Goal: Information Seeking & Learning: Learn about a topic

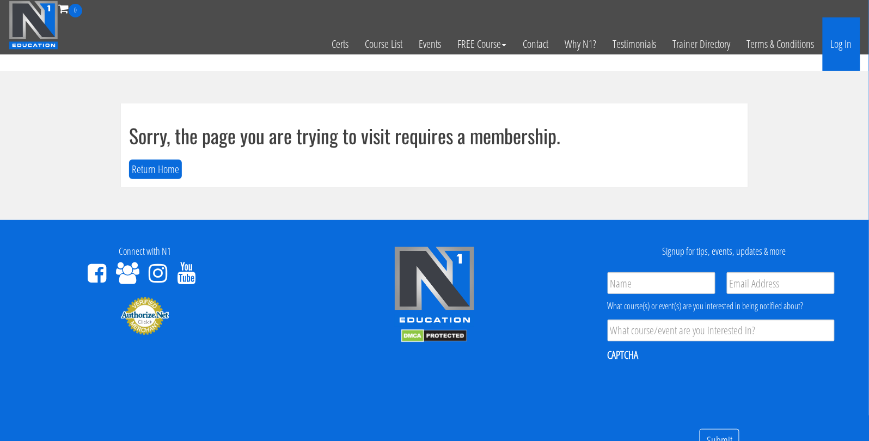
click at [837, 42] on link "Log In" at bounding box center [841, 43] width 38 height 53
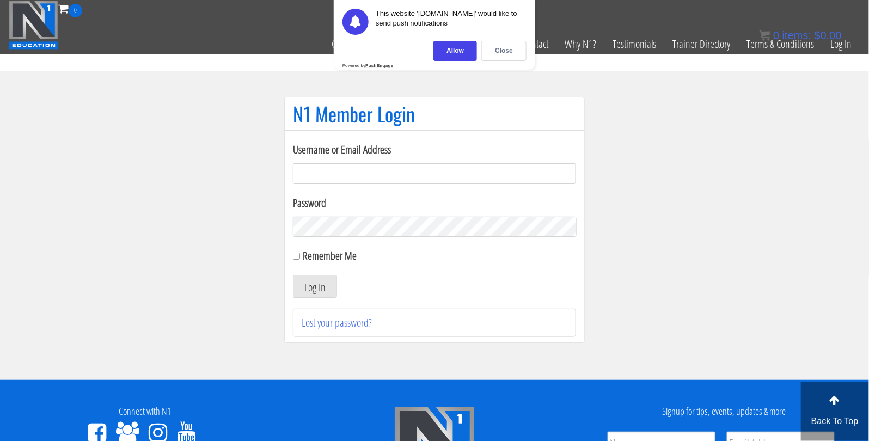
type input "johnathan.beech-6918"
click at [326, 283] on button "Log In" at bounding box center [315, 286] width 44 height 23
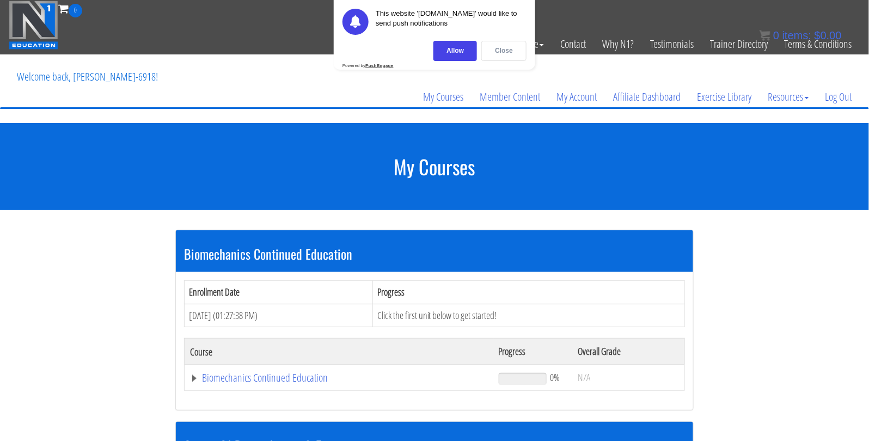
click at [502, 53] on div "Close" at bounding box center [503, 51] width 45 height 20
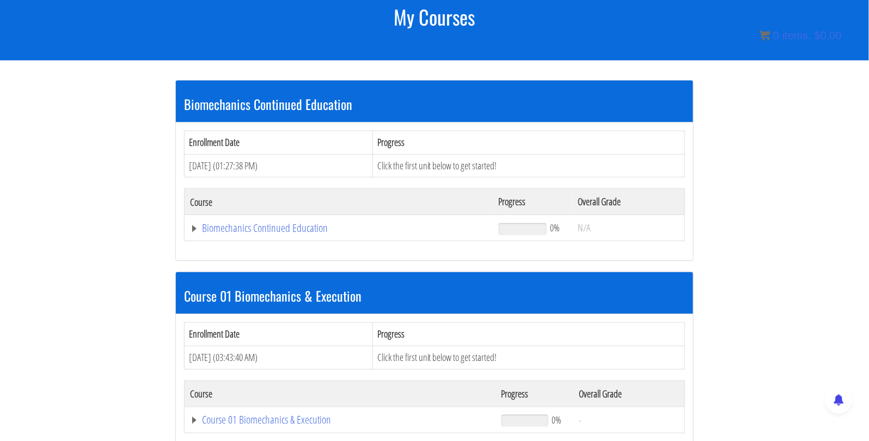
scroll to position [149, 0]
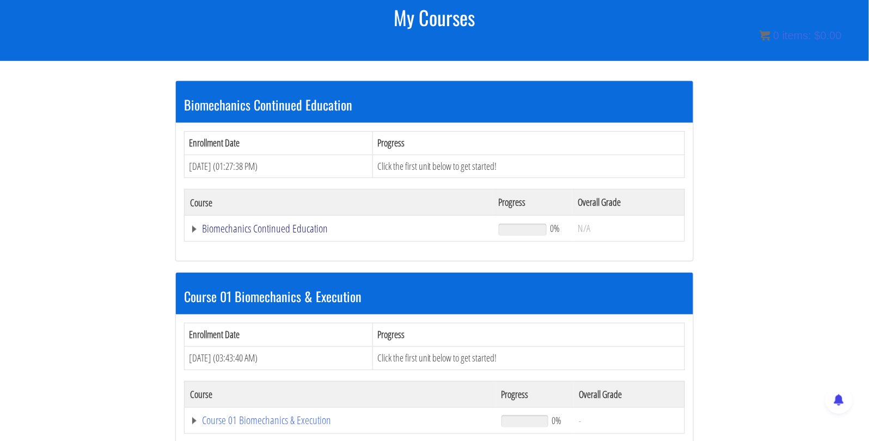
click at [194, 226] on link "Biomechanics Continued Education" at bounding box center [339, 228] width 298 height 11
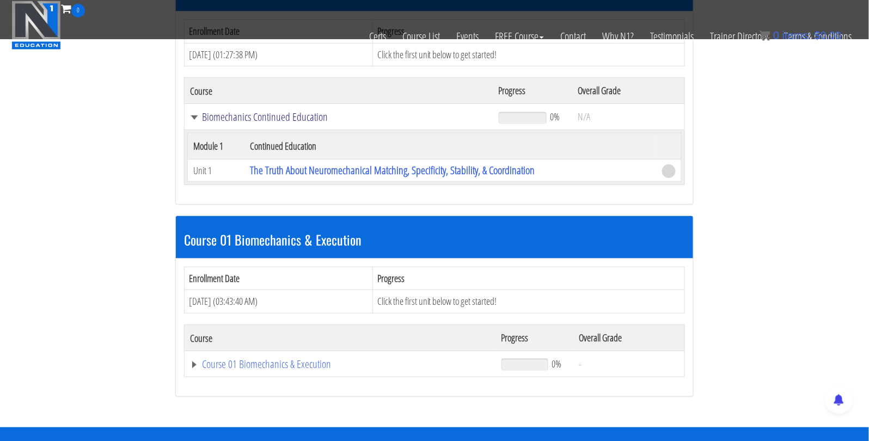
scroll to position [203, 0]
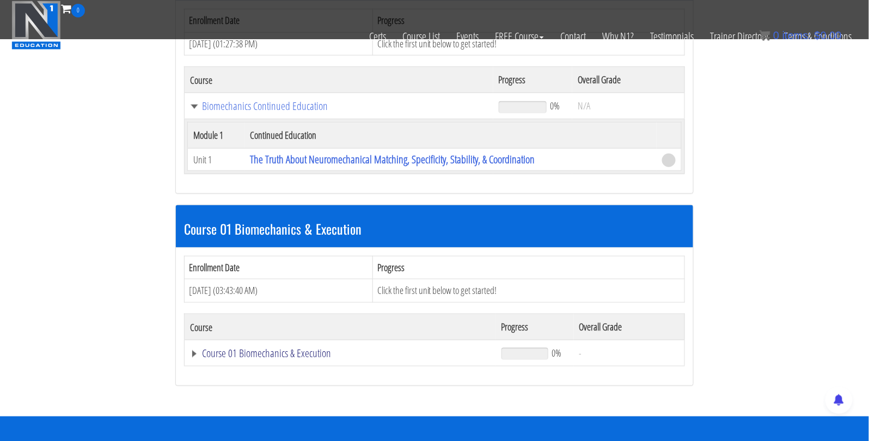
click at [194, 348] on link "Course 01 Biomechanics & Execution" at bounding box center [340, 353] width 300 height 11
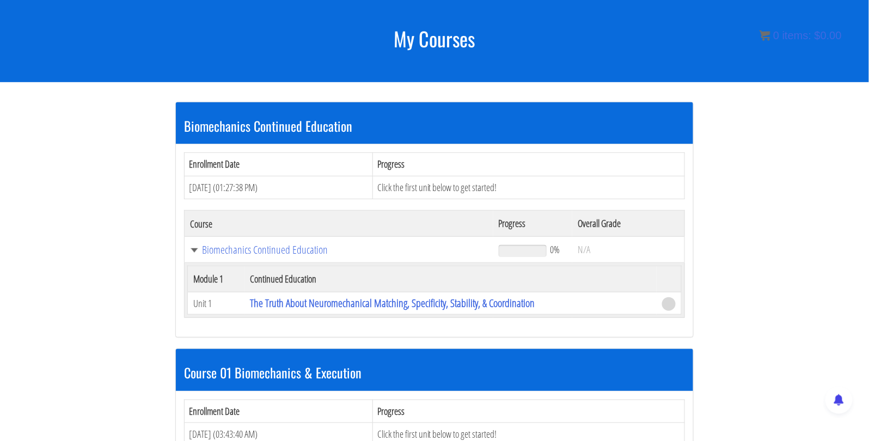
scroll to position [0, 0]
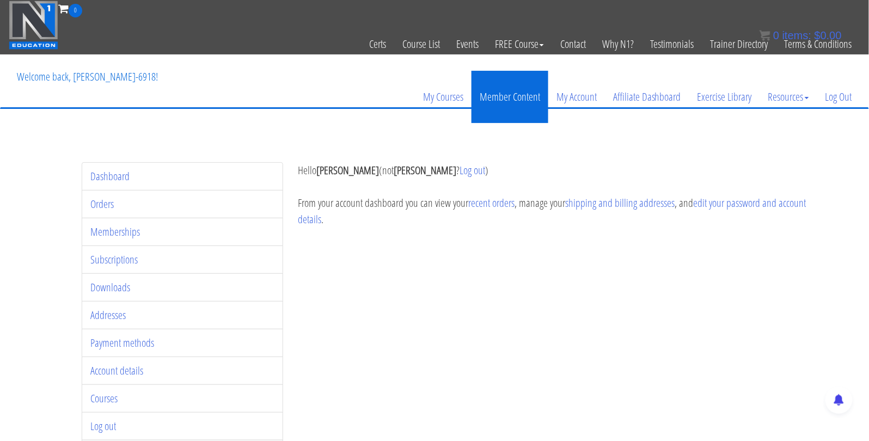
click at [524, 95] on link "Member Content" at bounding box center [509, 97] width 77 height 52
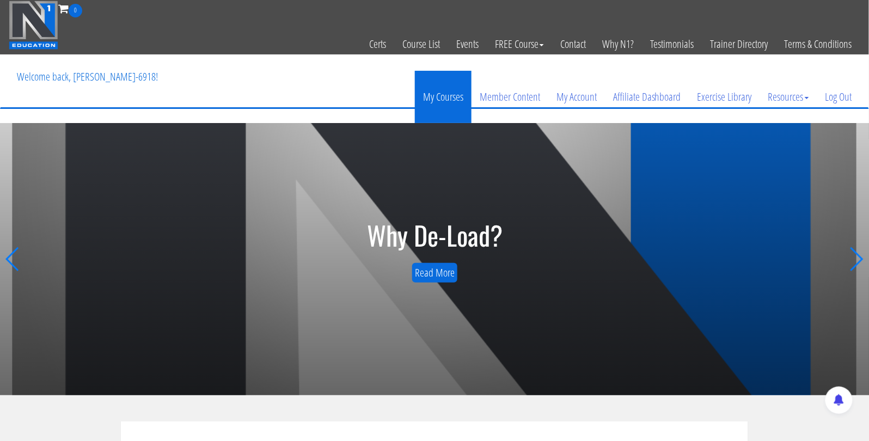
click at [447, 97] on link "My Courses" at bounding box center [443, 97] width 57 height 52
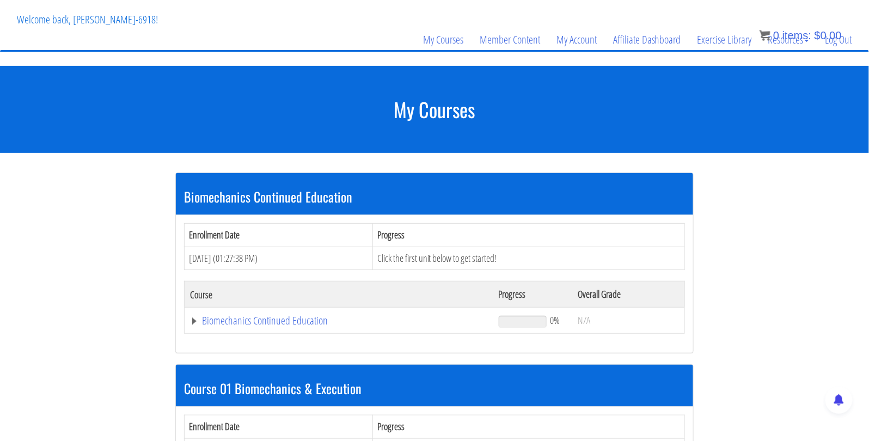
scroll to position [53, 0]
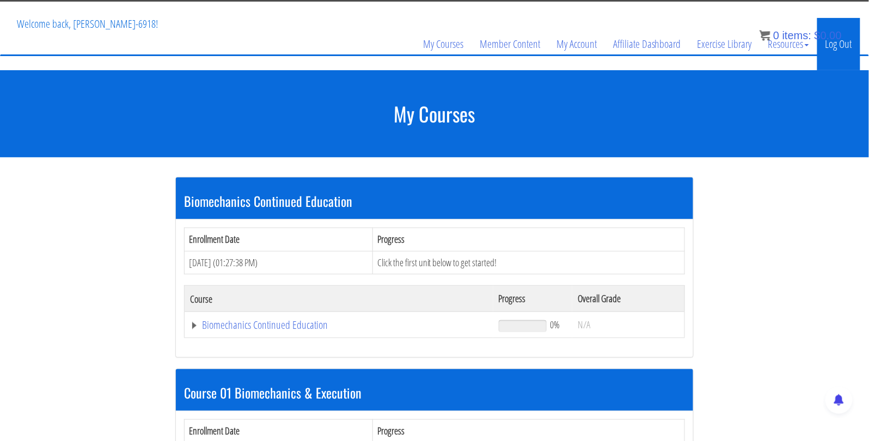
click at [838, 47] on link "Log Out" at bounding box center [838, 44] width 43 height 52
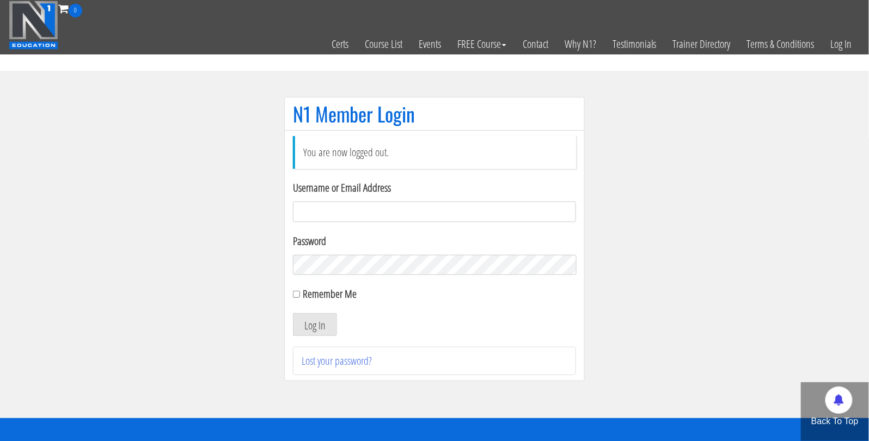
type input "[PERSON_NAME].beech-6918"
click at [311, 321] on button "Log In" at bounding box center [315, 324] width 44 height 23
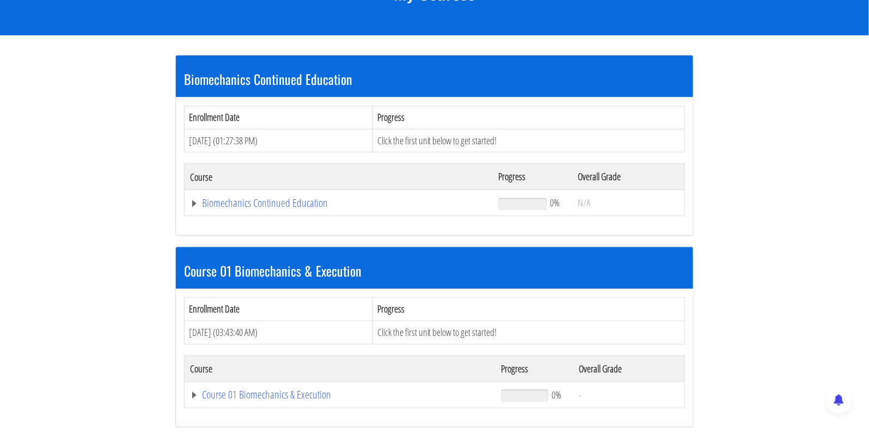
scroll to position [181, 0]
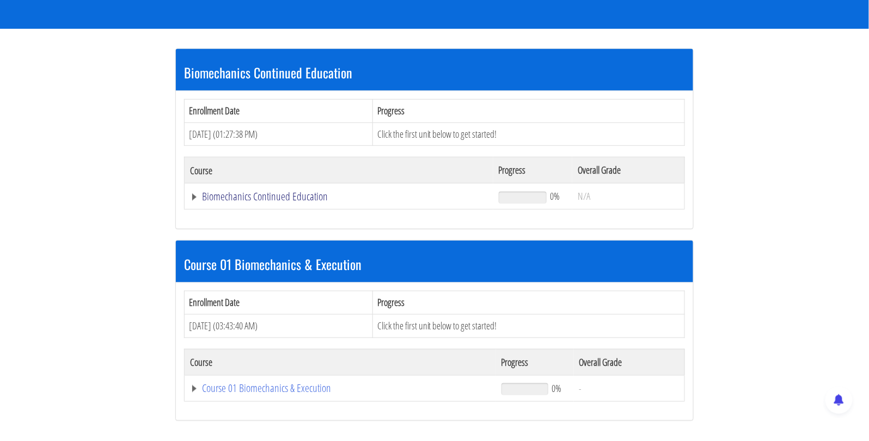
click at [196, 194] on link "Biomechanics Continued Education" at bounding box center [339, 196] width 298 height 11
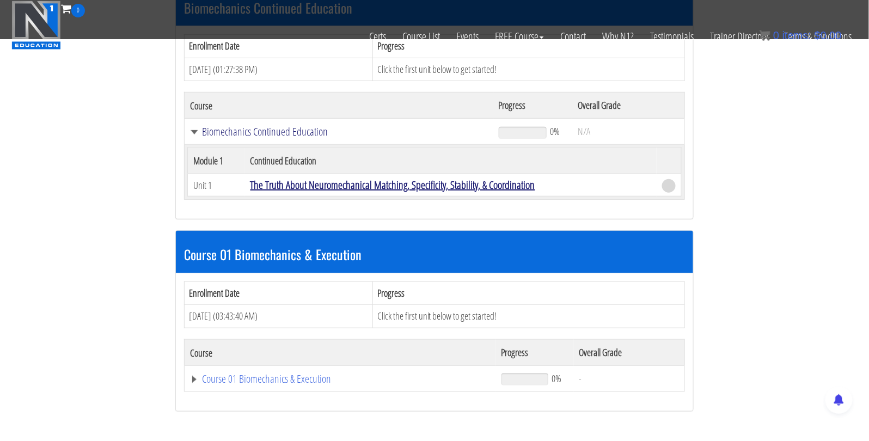
scroll to position [204, 0]
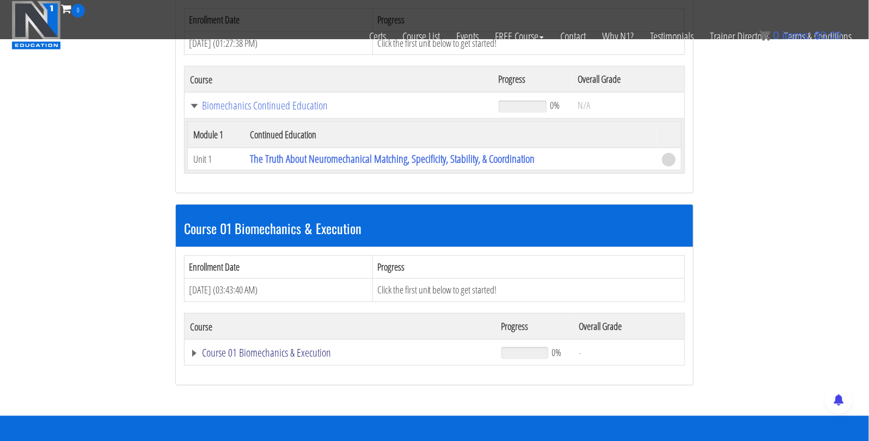
click at [262, 348] on link "Course 01 Biomechanics & Execution" at bounding box center [340, 352] width 300 height 11
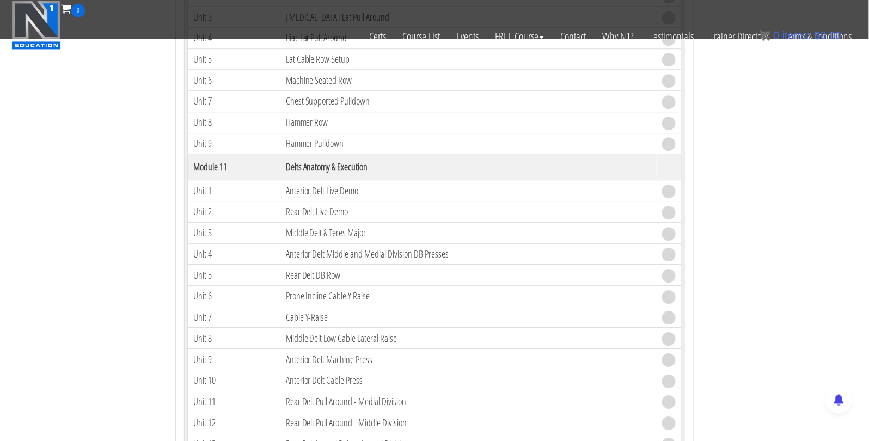
scroll to position [2208, 0]
